Goal: Task Accomplishment & Management: Use online tool/utility

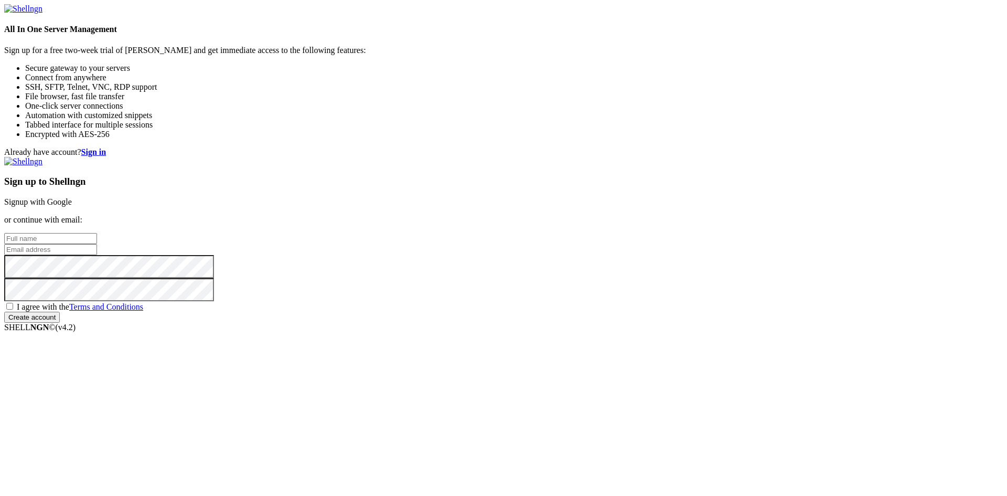
click at [97, 233] on input "text" at bounding box center [50, 238] width 93 height 11
click at [97, 244] on input "email" at bounding box center [50, 249] width 93 height 11
click at [72, 197] on link "Signup with Google" at bounding box center [38, 201] width 68 height 9
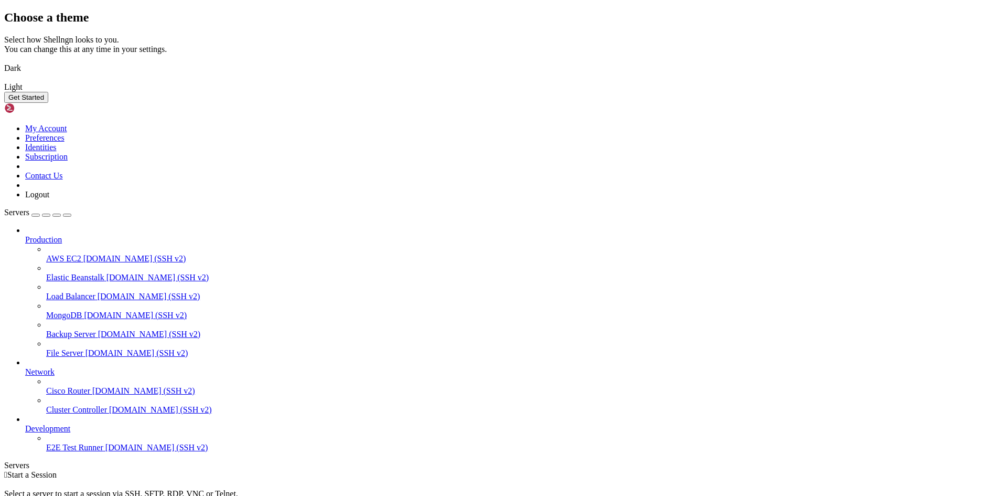
click at [4, 61] on img at bounding box center [4, 61] width 0 height 0
click at [48, 103] on button "Get Started" at bounding box center [26, 97] width 44 height 11
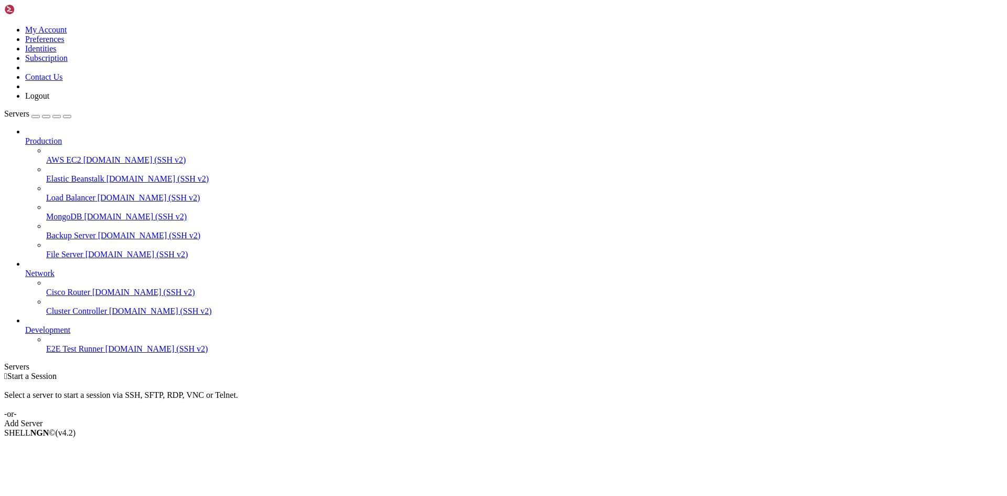
click at [36, 116] on div "button" at bounding box center [36, 116] width 0 height 0
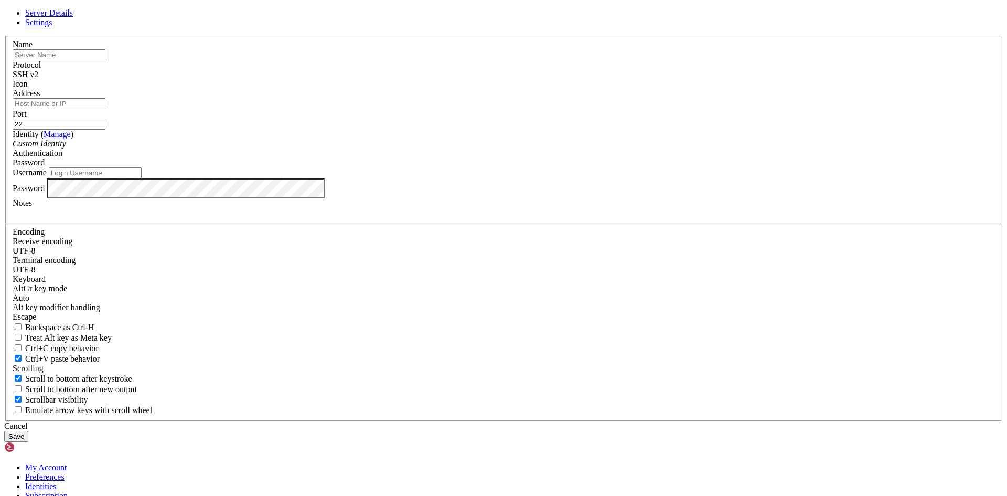
click at [105, 60] on input "text" at bounding box center [59, 54] width 93 height 11
type input "azureNelson"
click at [105, 109] on input "Address" at bounding box center [59, 103] width 93 height 11
paste input "[TECHNICAL_ID]"
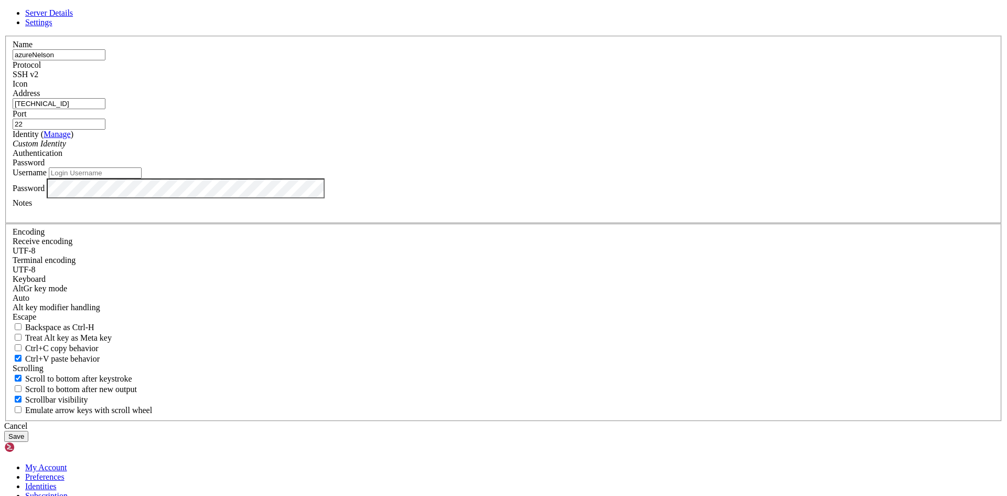
type input "[TECHNICAL_ID]"
click at [142, 178] on input "Username" at bounding box center [95, 172] width 93 height 11
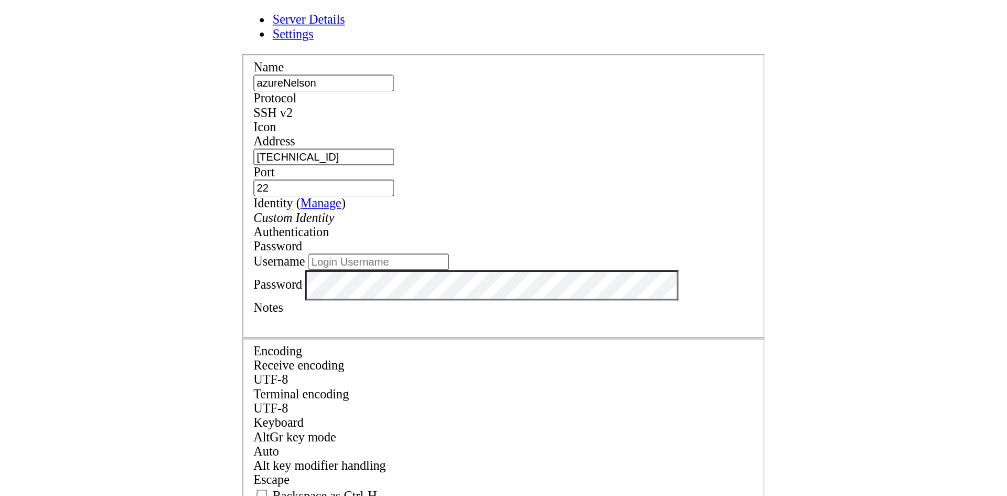
scroll to position [167, 0]
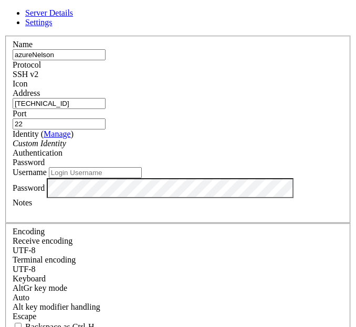
click at [45, 192] on label "Password" at bounding box center [29, 187] width 32 height 9
click at [130, 176] on input "Username" at bounding box center [95, 172] width 93 height 11
paste input "azureNelson"
click at [138, 178] on input "azureNelson" at bounding box center [95, 172] width 93 height 11
type input "azureNelson"
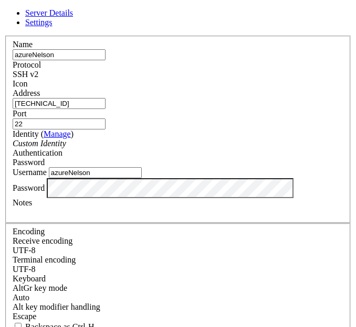
drag, startPoint x: 263, startPoint y: 232, endPoint x: 237, endPoint y: 228, distance: 26.0
click at [32, 207] on label "Notes" at bounding box center [22, 202] width 19 height 9
click at [70, 198] on div "Password" at bounding box center [178, 188] width 330 height 20
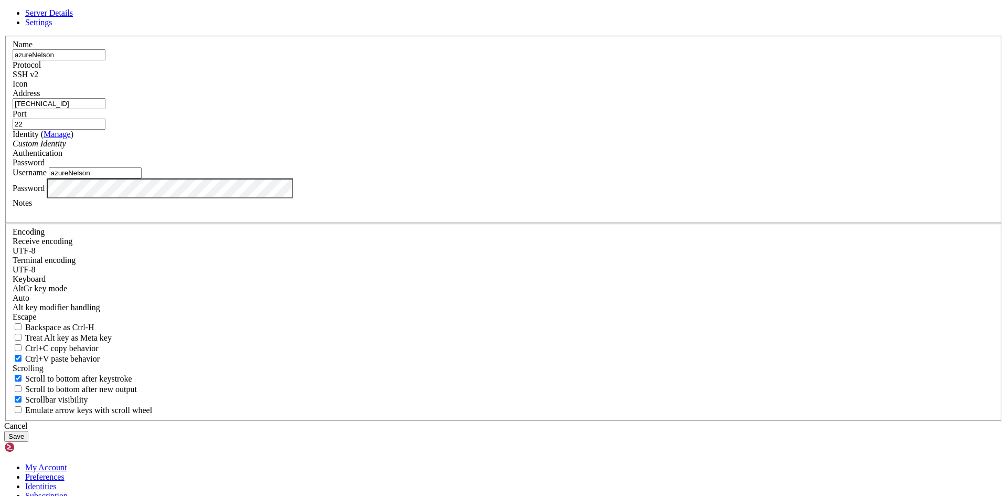
scroll to position [0, 0]
click at [28, 431] on button "Save" at bounding box center [16, 436] width 24 height 11
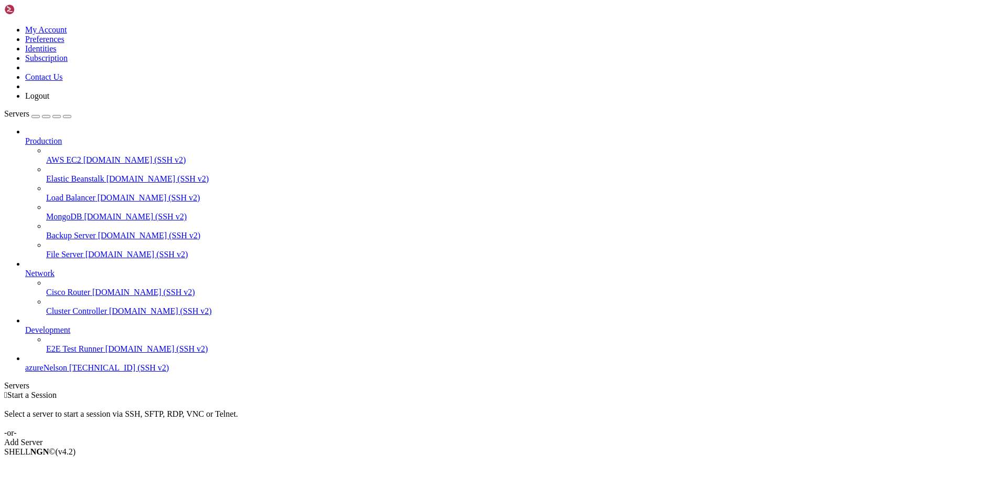
click at [51, 372] on link "azureNelson [TECHNICAL_ID] (SSH v2)" at bounding box center [513, 367] width 977 height 9
